Goal: Contribute content

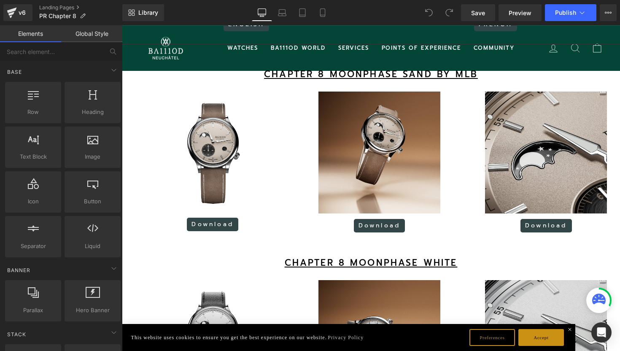
scroll to position [647, 0]
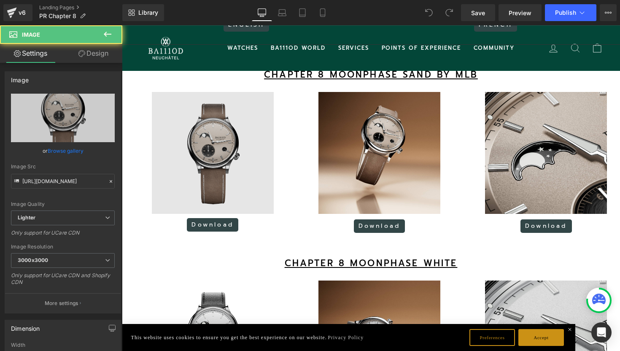
click at [248, 186] on img at bounding box center [213, 153] width 122 height 122
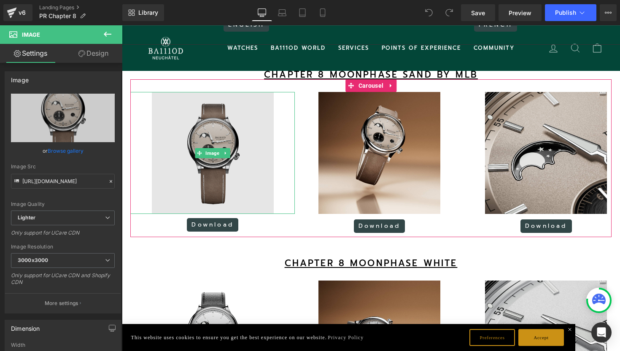
click at [241, 153] on img at bounding box center [213, 153] width 122 height 122
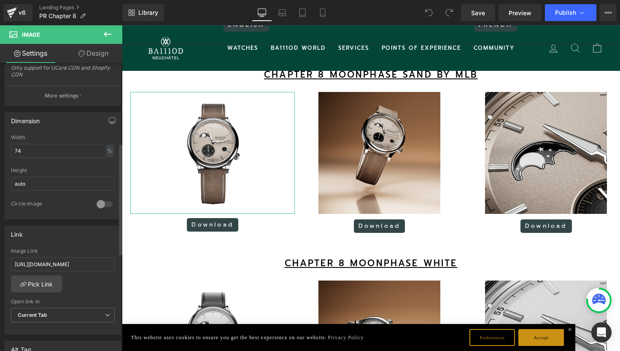
scroll to position [207, 0]
click at [51, 263] on input "[URL][DOMAIN_NAME]" at bounding box center [63, 265] width 104 height 14
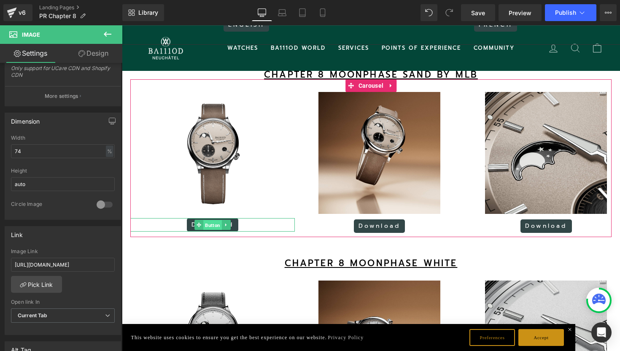
click at [219, 230] on span "Button" at bounding box center [212, 225] width 19 height 10
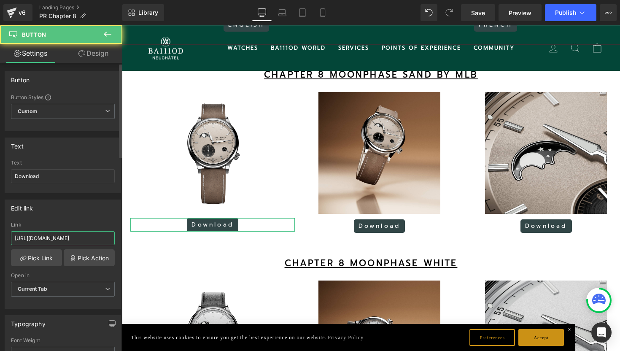
click at [64, 238] on input "[URL][DOMAIN_NAME]" at bounding box center [63, 238] width 104 height 14
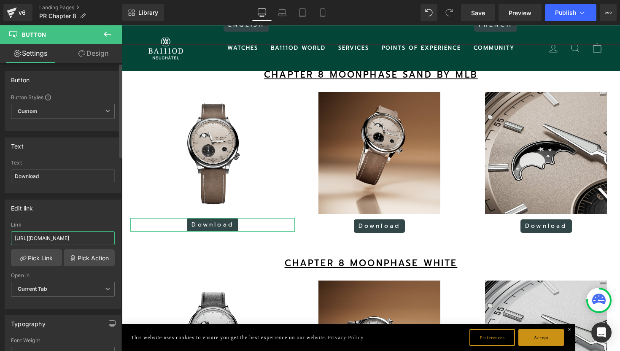
click at [64, 238] on input "[URL][DOMAIN_NAME]" at bounding box center [63, 238] width 104 height 14
paste input "S5N4R8XWEhxh5cZXK-RoNACvXEqomILh"
type input "[URL][DOMAIN_NAME]"
click at [479, 14] on span "Save" at bounding box center [478, 12] width 14 height 9
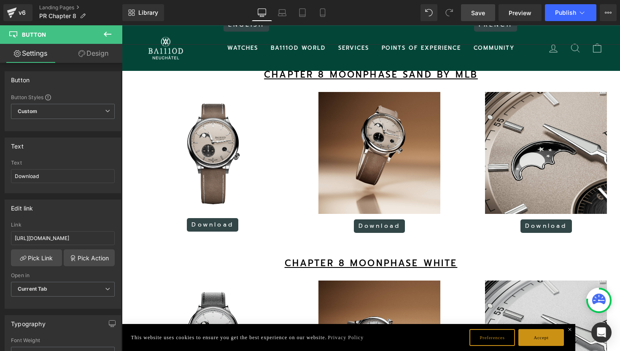
scroll to position [0, 0]
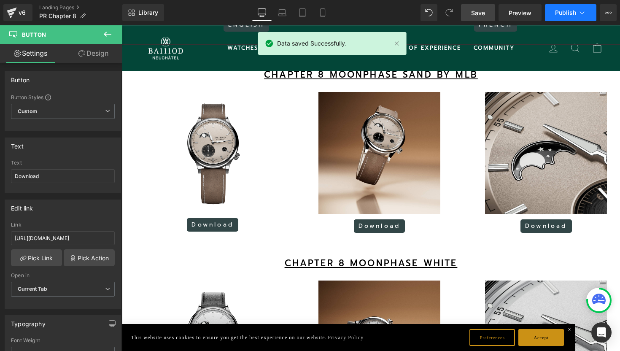
click at [558, 10] on span "Publish" at bounding box center [565, 12] width 21 height 7
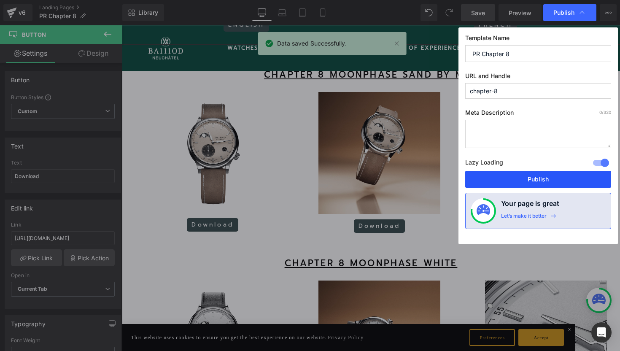
click at [498, 181] on button "Publish" at bounding box center [538, 179] width 146 height 17
